Goal: Task Accomplishment & Management: Manage account settings

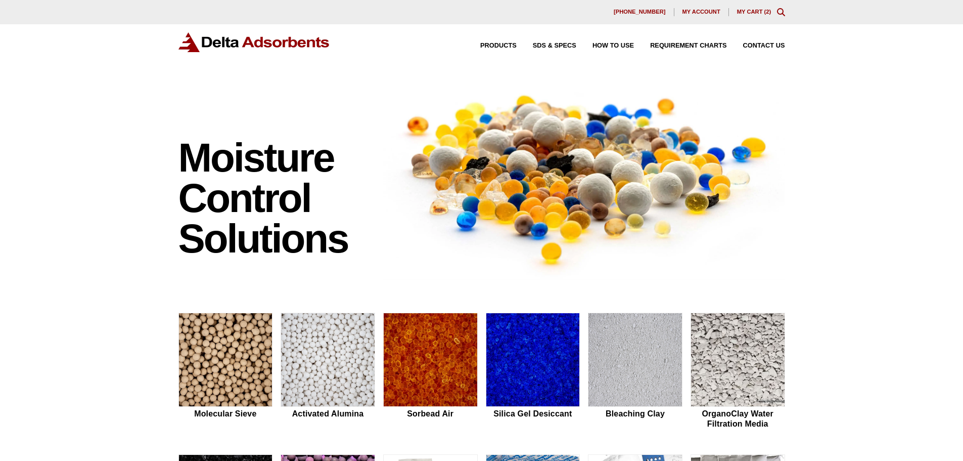
click at [692, 10] on span "My account" at bounding box center [702, 12] width 38 height 6
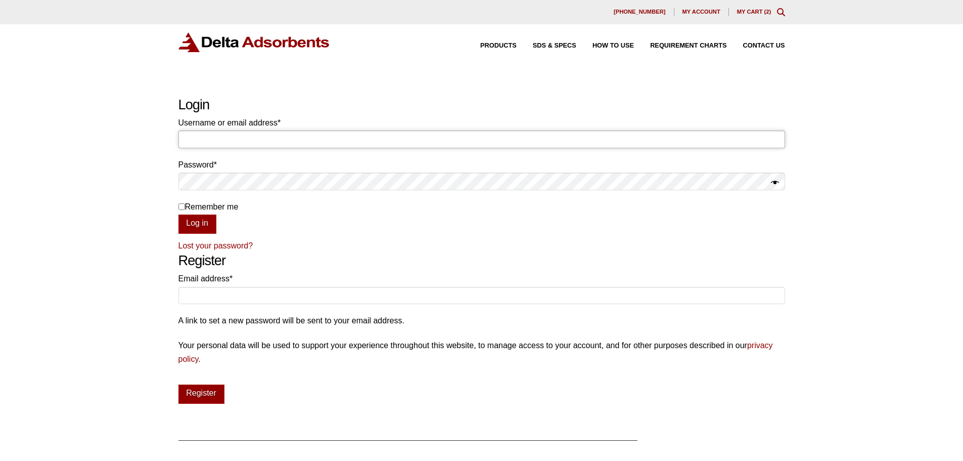
click at [212, 139] on input "Username or email address * Required" at bounding box center [481, 138] width 607 height 17
type input "[EMAIL_ADDRESS][DOMAIN_NAME]"
click at [177, 205] on div "Our website has detected that you are using an outdated browser that will preve…" at bounding box center [481, 323] width 963 height 647
click at [181, 207] on input "Remember me" at bounding box center [181, 206] width 7 height 7
checkbox input "true"
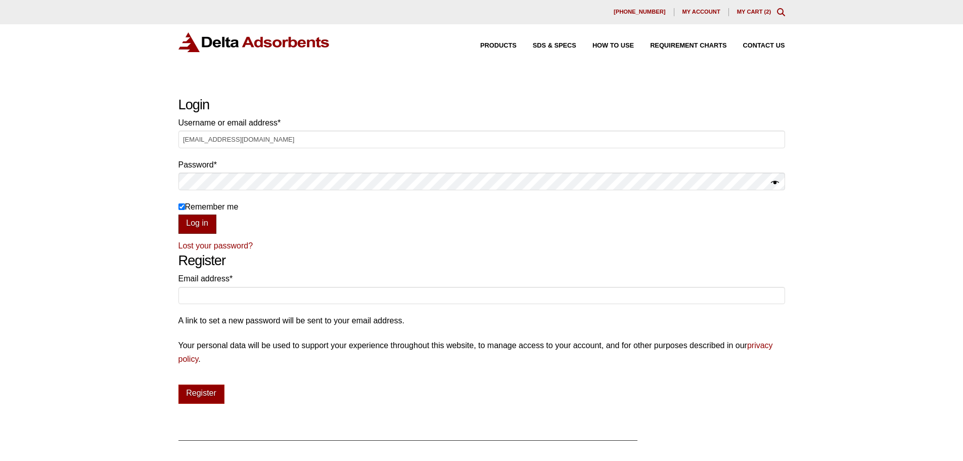
click at [196, 220] on button "Log in" at bounding box center [197, 223] width 38 height 19
